Goal: Find specific page/section: Find specific page/section

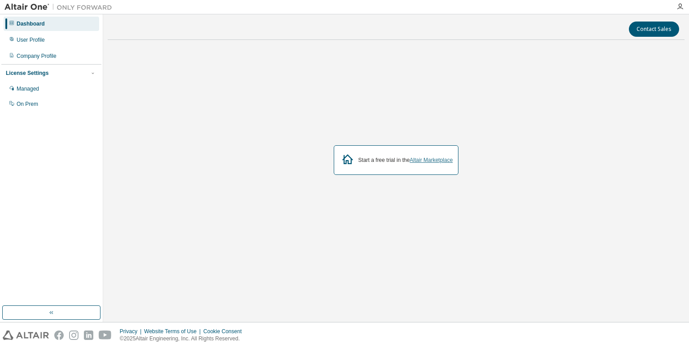
click at [424, 162] on link "Altair Marketplace" at bounding box center [431, 160] width 43 height 6
